Goal: Task Accomplishment & Management: Use online tool/utility

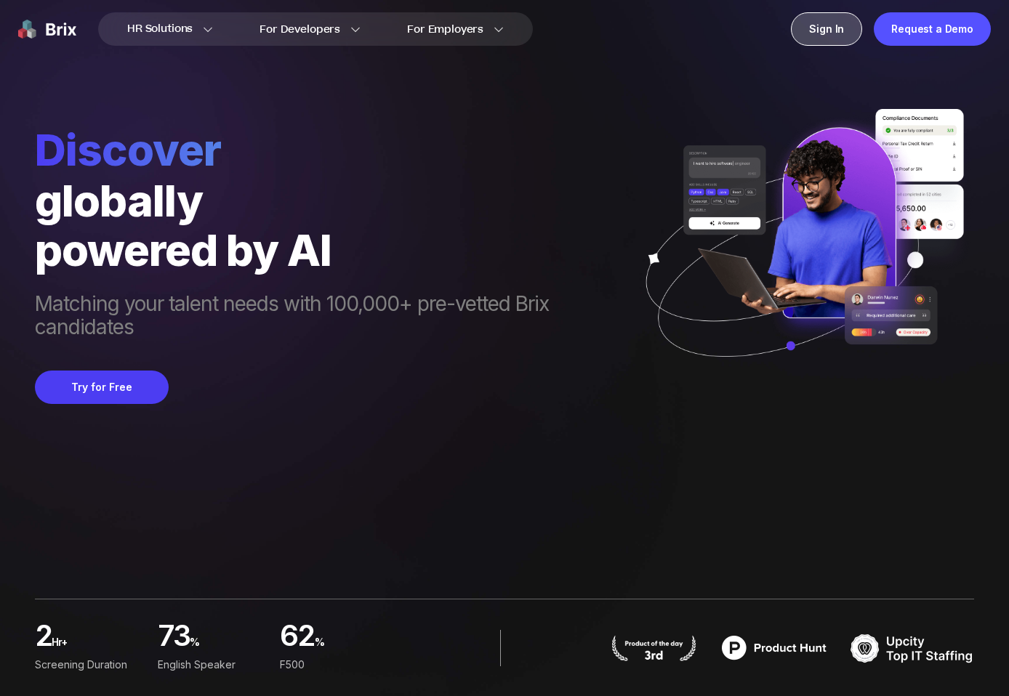
click at [819, 40] on div "Sign In" at bounding box center [826, 28] width 71 height 33
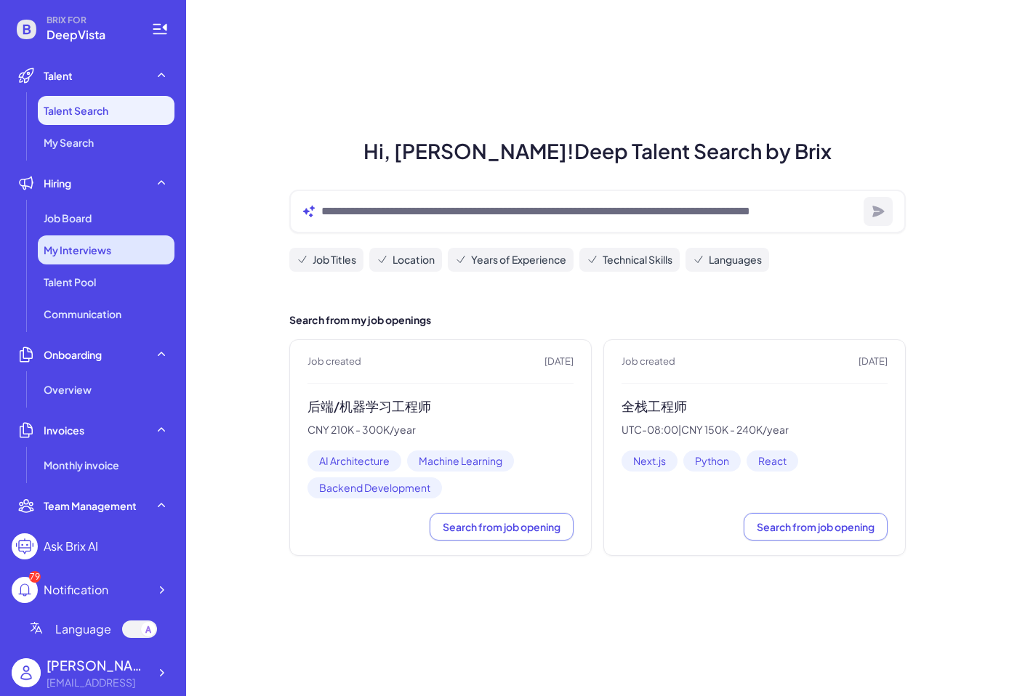
click at [100, 239] on div "My Interviews" at bounding box center [106, 250] width 137 height 29
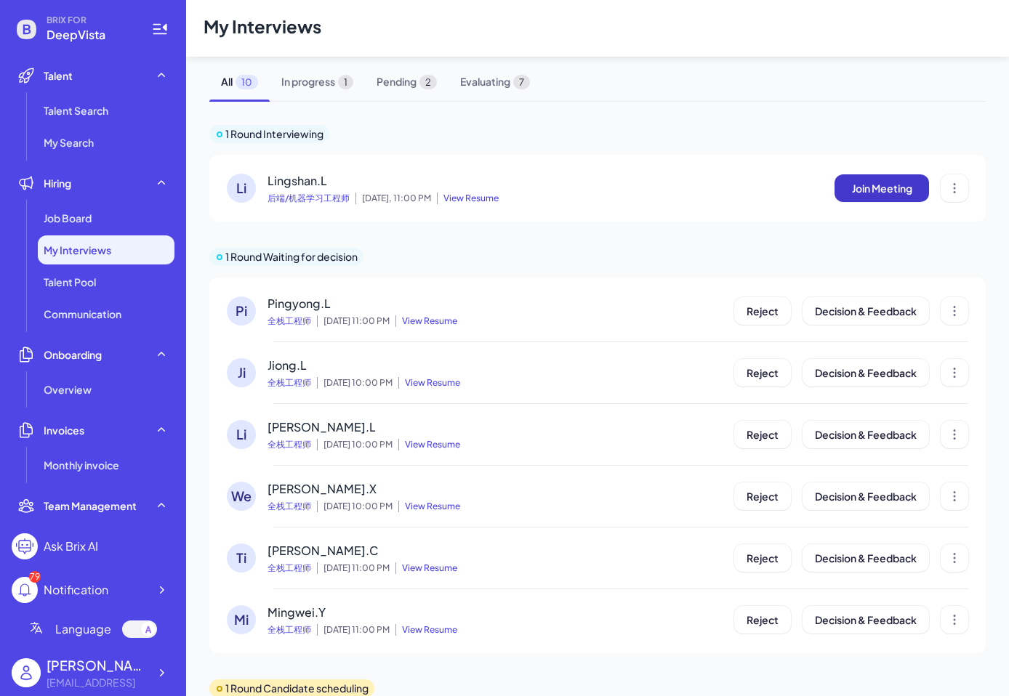
click at [885, 182] on span "Join Meeting" at bounding box center [882, 188] width 60 height 13
click at [317, 182] on span "Lingshan.L" at bounding box center [297, 180] width 60 height 15
click at [308, 181] on span "Lingshan.L" at bounding box center [297, 180] width 60 height 15
click at [485, 200] on span "View Resume" at bounding box center [468, 199] width 62 height 12
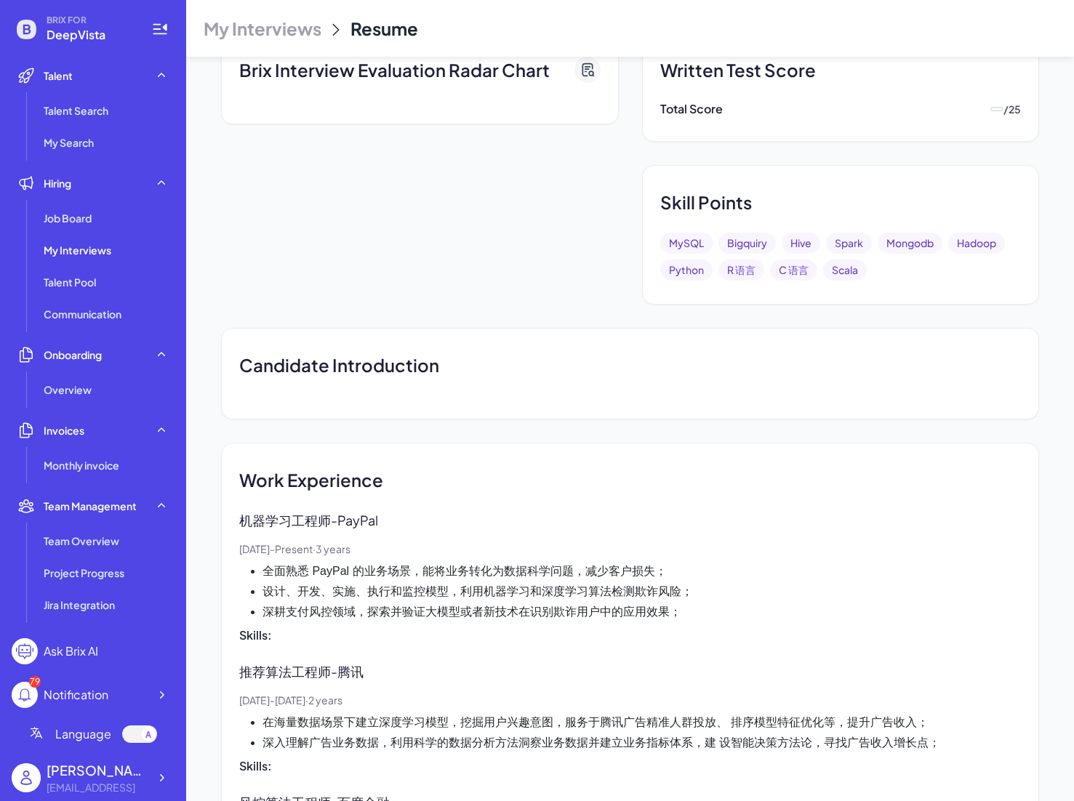
scroll to position [548, 0]
